Goal: Task Accomplishment & Management: Use online tool/utility

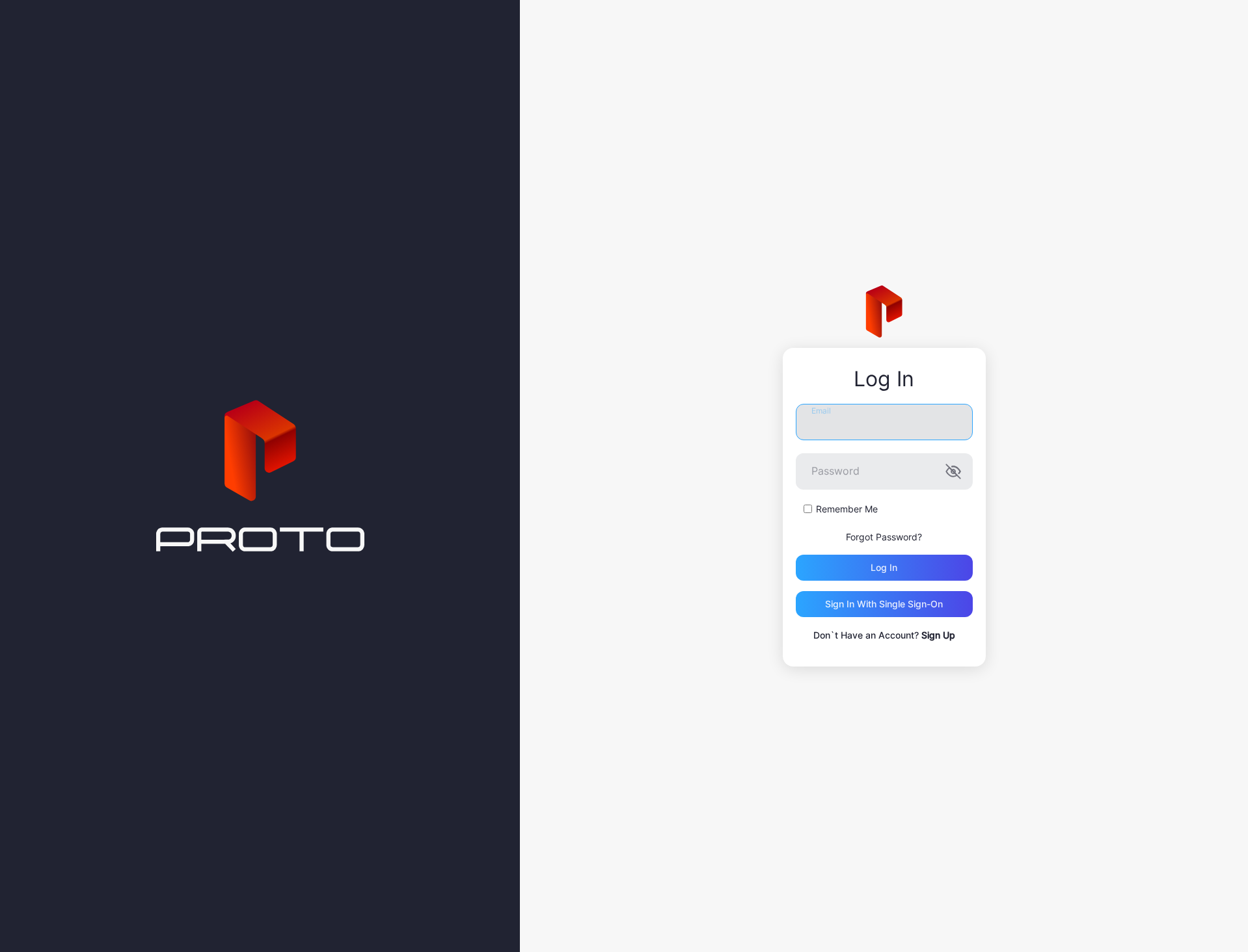
click at [820, 419] on input "Email" at bounding box center [884, 422] width 177 height 36
type input "**********"
click at [796, 554] on button "Log in" at bounding box center [884, 567] width 177 height 26
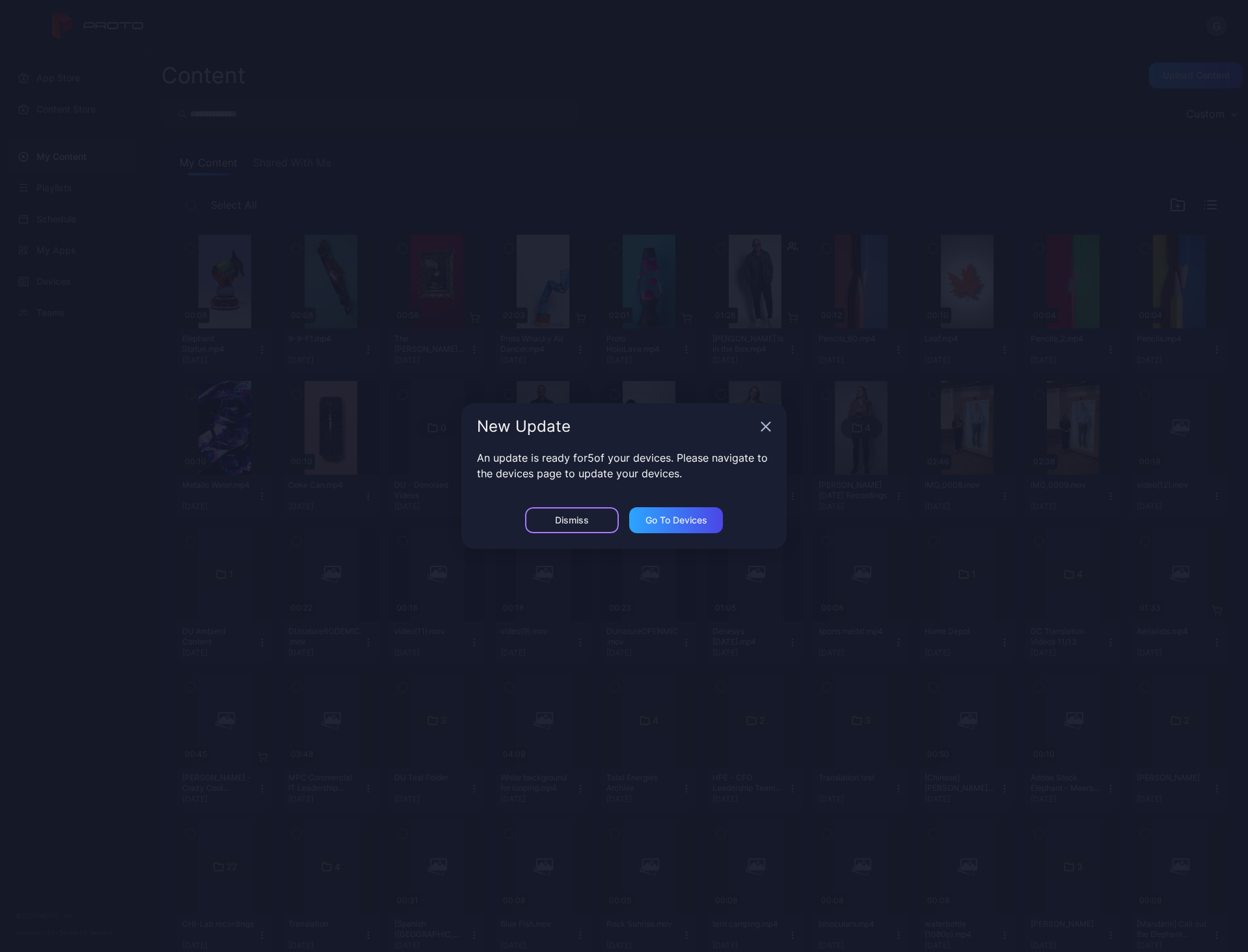
click at [593, 525] on div "Dismiss" at bounding box center [572, 520] width 94 height 26
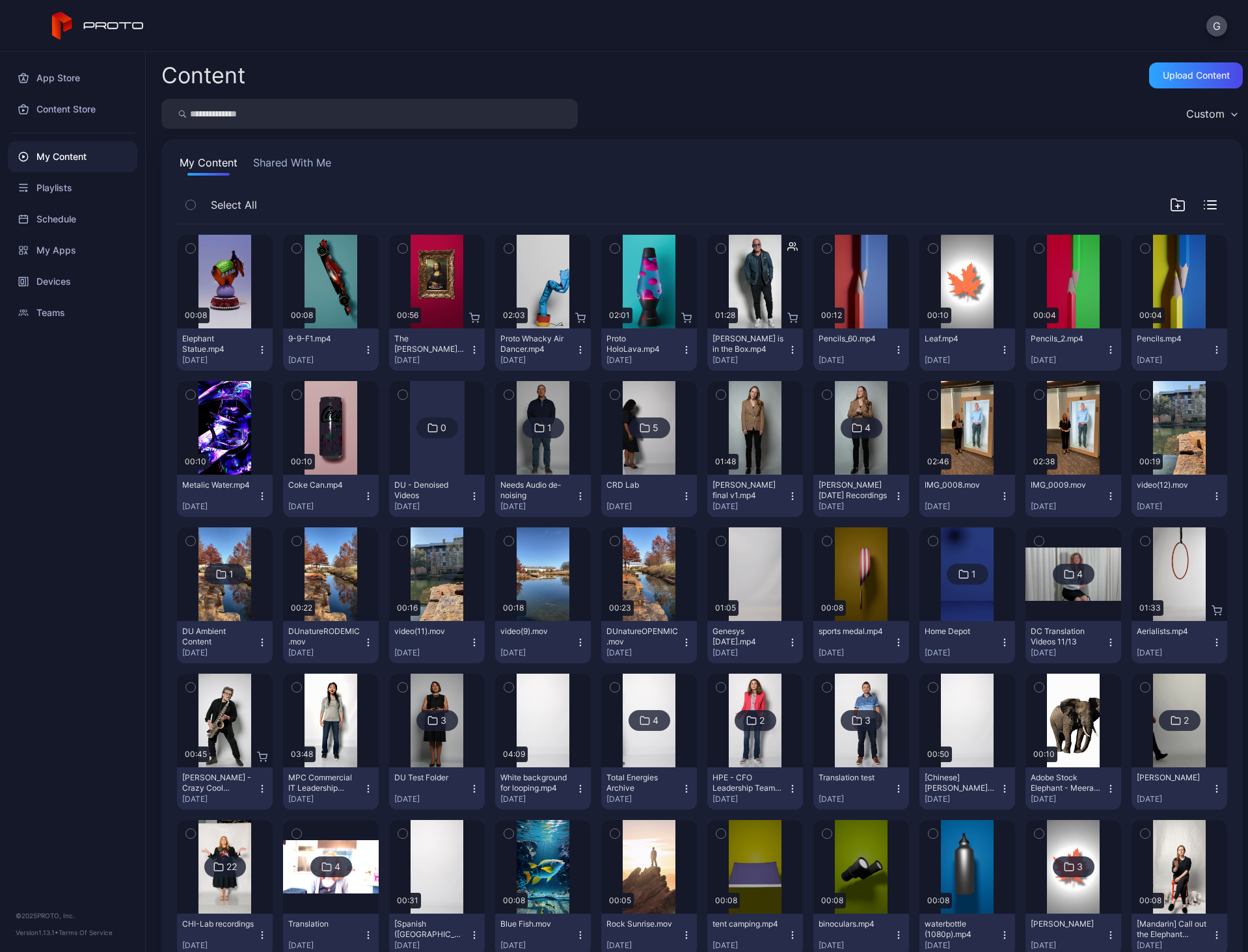
click at [193, 251] on icon "button" at bounding box center [191, 249] width 9 height 15
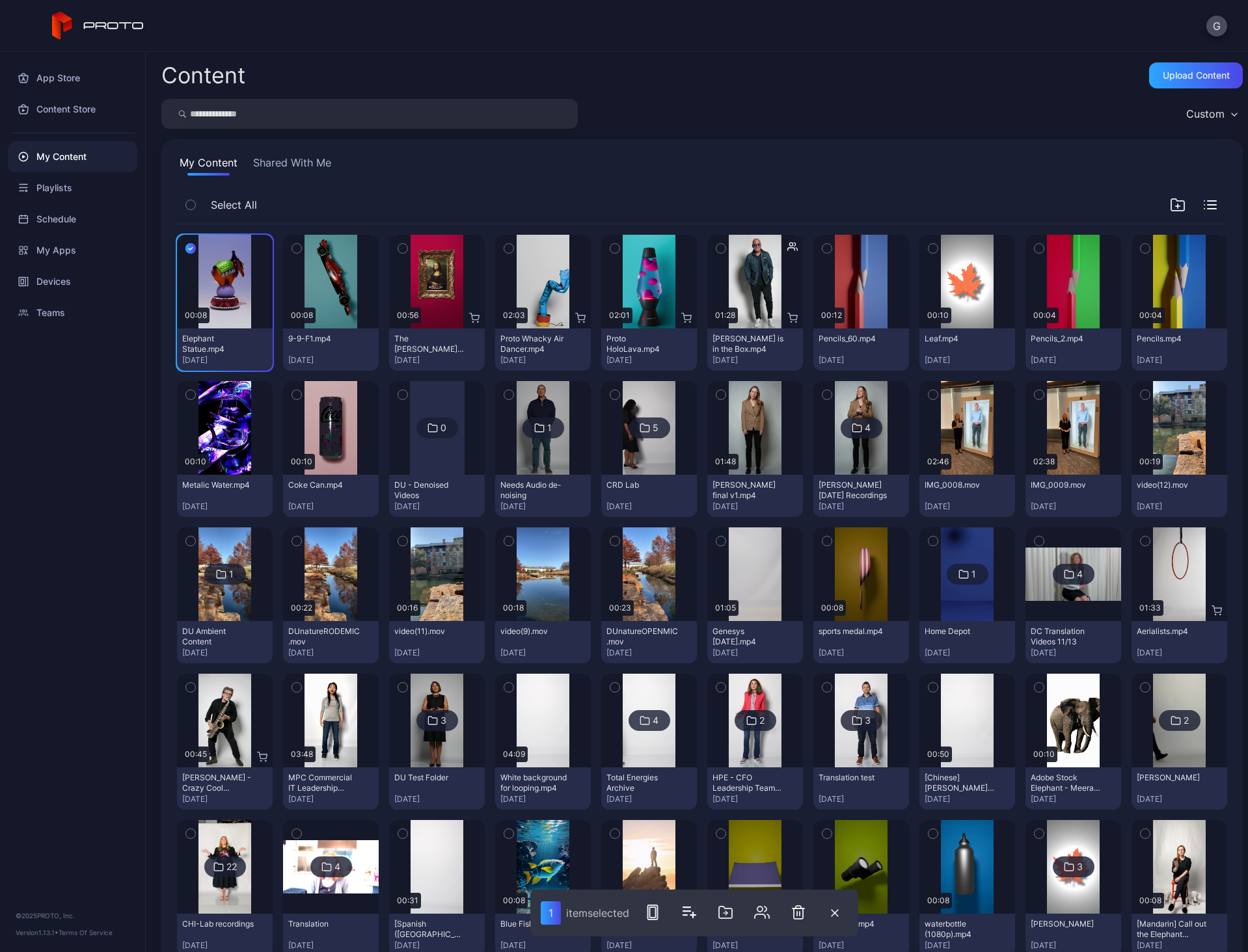
click at [192, 250] on icon "button" at bounding box center [190, 249] width 10 height 15
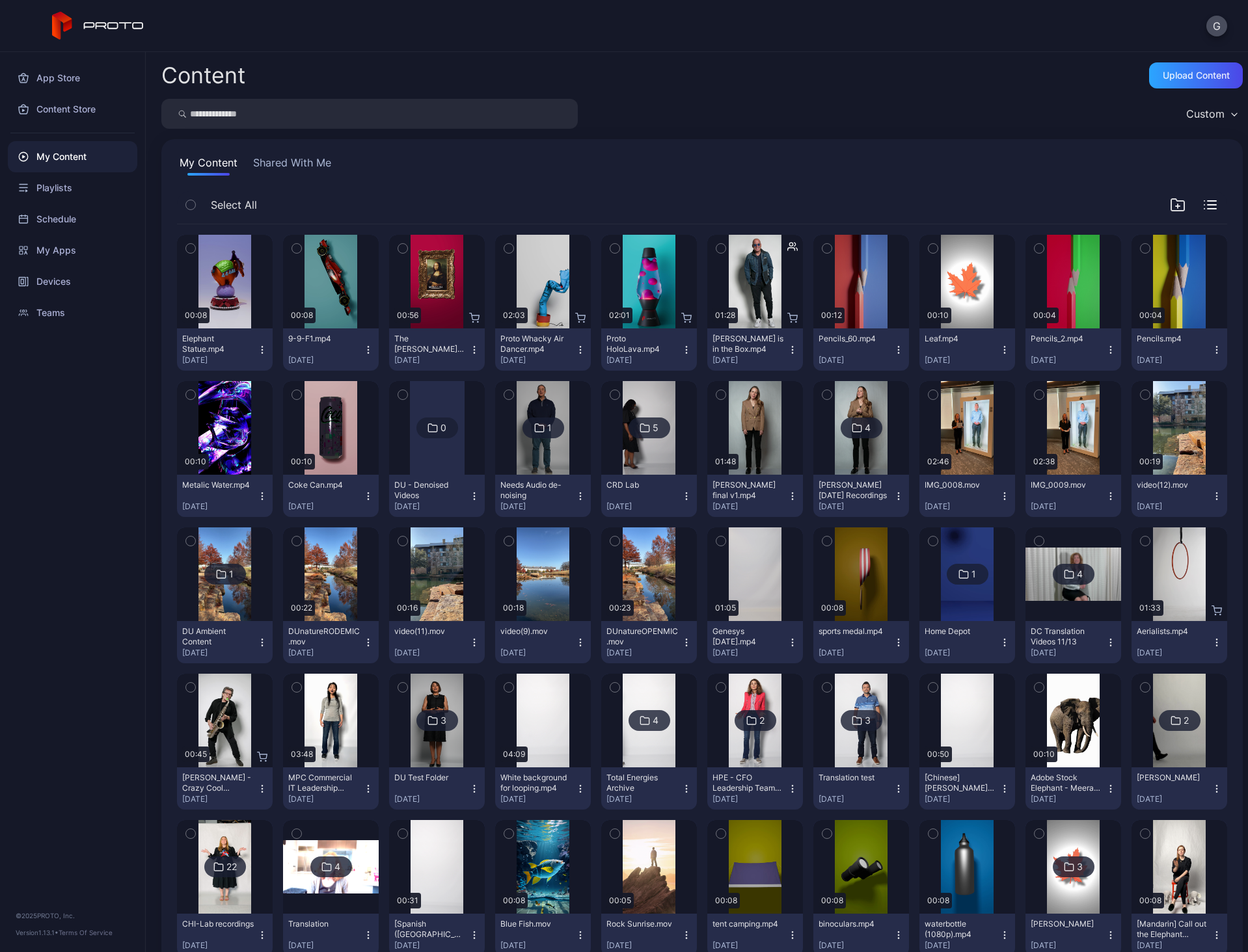
click at [257, 350] on icon "button" at bounding box center [262, 349] width 10 height 10
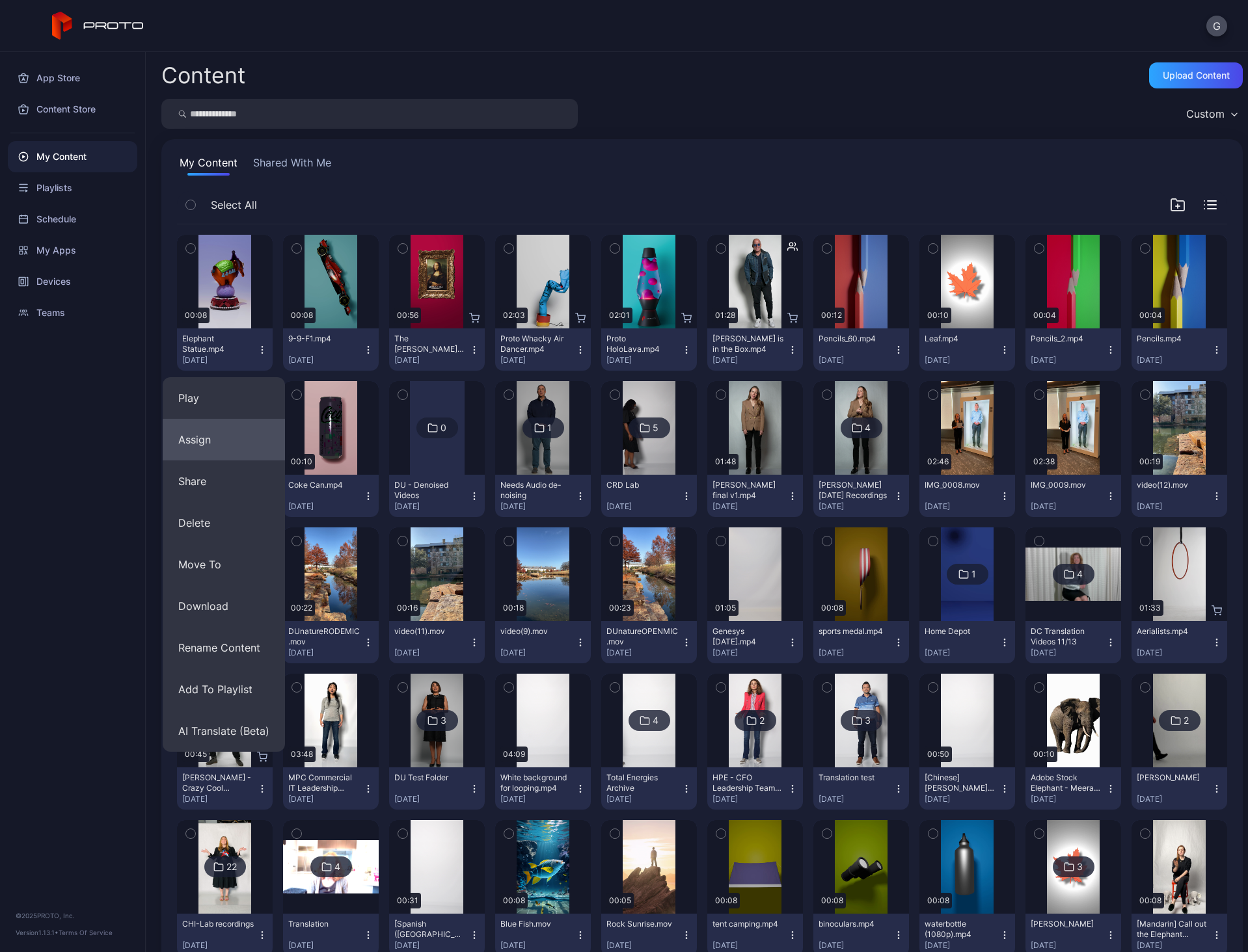
click at [220, 450] on button "Assign" at bounding box center [224, 440] width 122 height 42
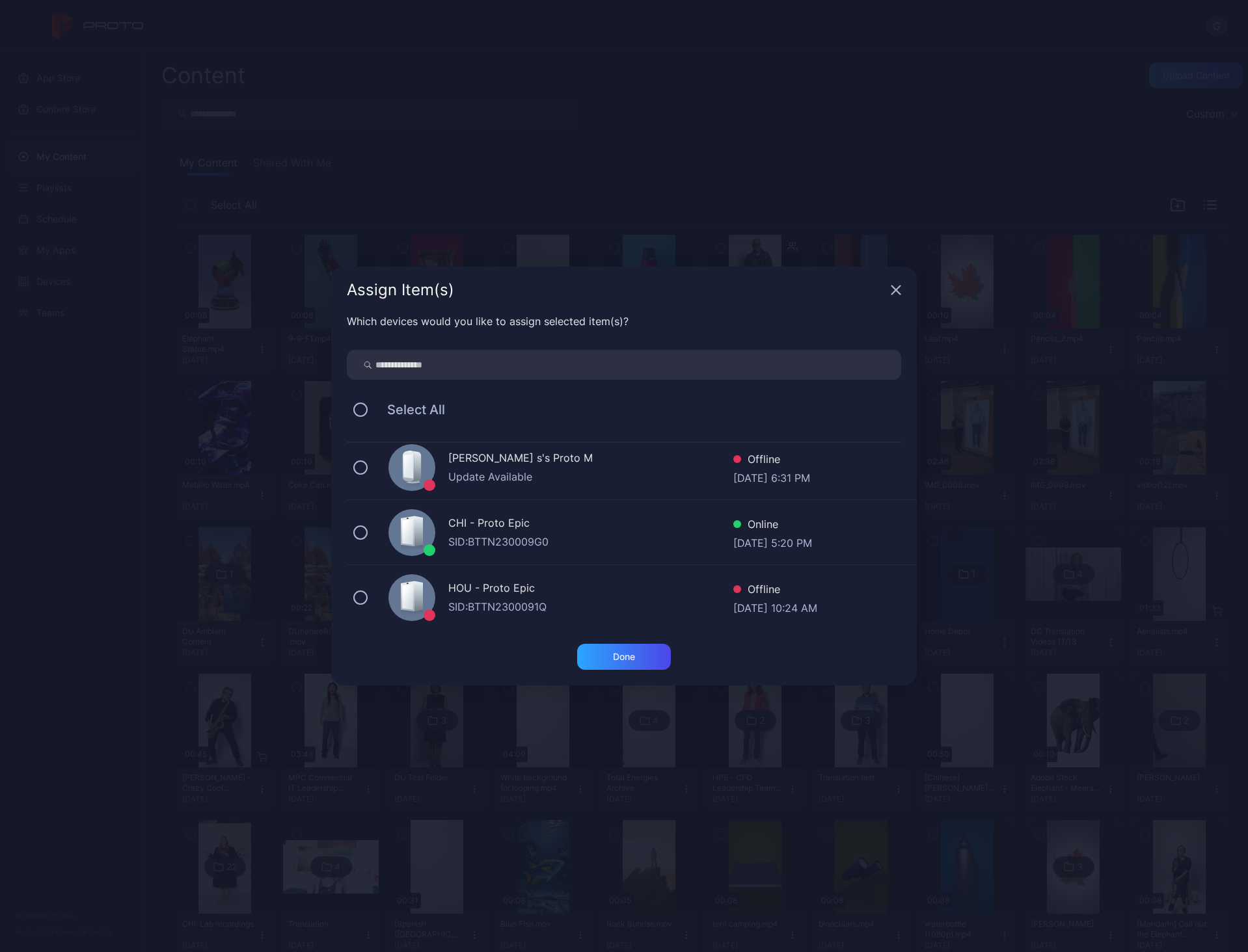
scroll to position [530, 0]
click at [504, 548] on div "CHI - Proto Epic SID: BTTN230009G0 Online [DATE] 5:20 PM" at bounding box center [631, 530] width 570 height 65
click at [591, 658] on div "Done" at bounding box center [624, 657] width 94 height 26
